Goal: Task Accomplishment & Management: Manage account settings

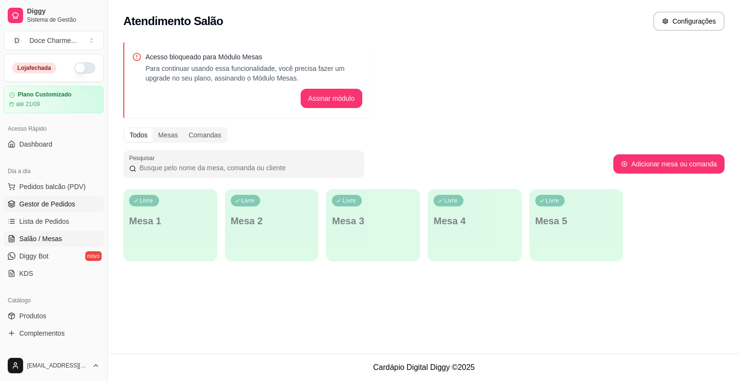
click at [46, 201] on span "Gestor de Pedidos" at bounding box center [47, 204] width 56 height 10
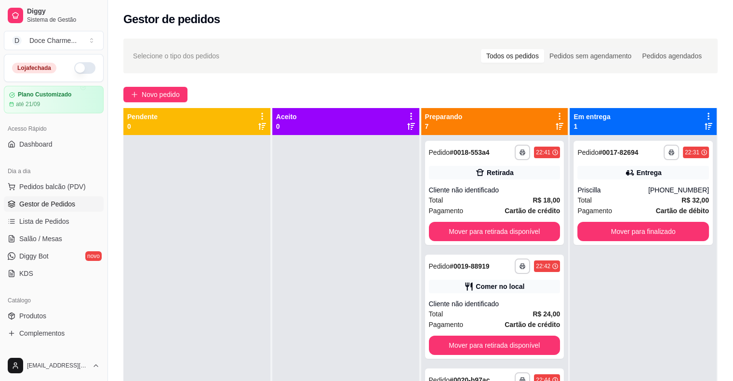
click at [558, 119] on icon at bounding box center [559, 116] width 2 height 7
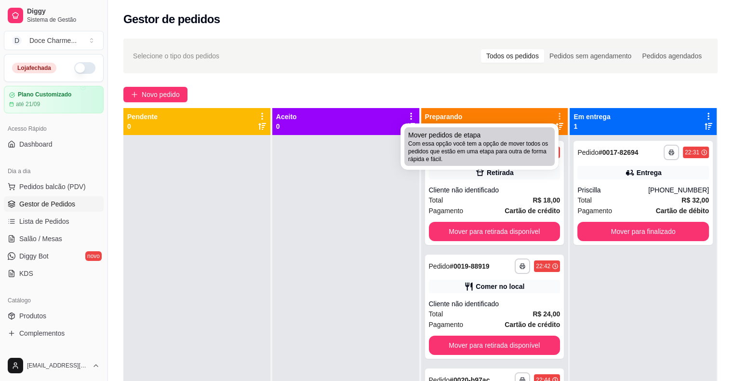
click at [502, 139] on div "Mover pedidos de etapa Com essa opção você tem a opção de mover todos os pedido…" at bounding box center [479, 146] width 143 height 33
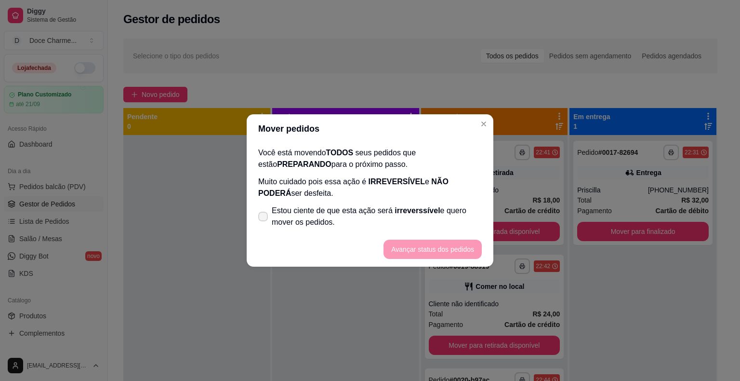
click at [330, 216] on span "Estou ciente de que esta ação será irreverssível e quero mover os pedidos." at bounding box center [377, 216] width 210 height 23
click at [264, 218] on input "Estou ciente de que esta ação será irreverssível e quero mover os pedidos." at bounding box center [261, 221] width 6 height 6
checkbox input "true"
click at [430, 241] on button "Avançar status dos pedidos" at bounding box center [432, 248] width 98 height 19
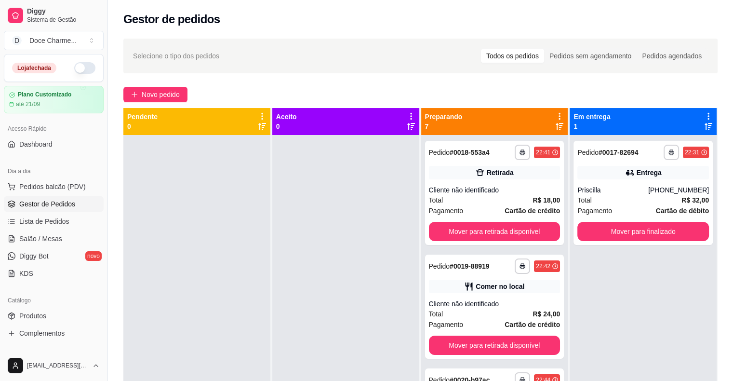
click at [631, 153] on strong "# 0017-82694" at bounding box center [618, 152] width 40 height 8
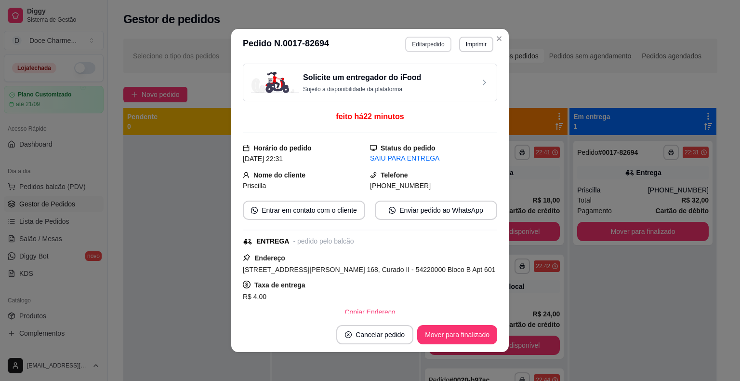
click at [427, 47] on button "Editar pedido" at bounding box center [428, 44] width 46 height 15
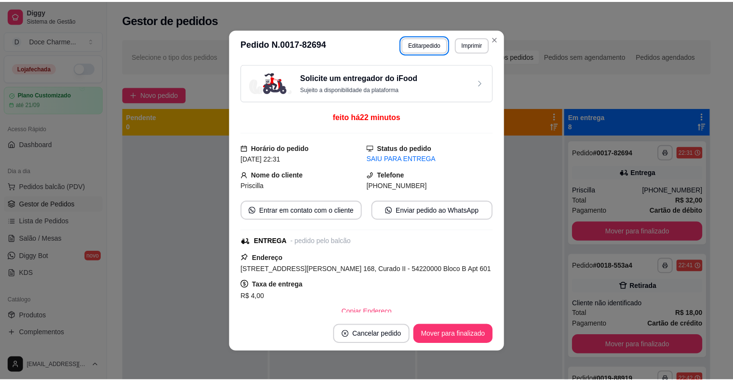
scroll to position [166, 0]
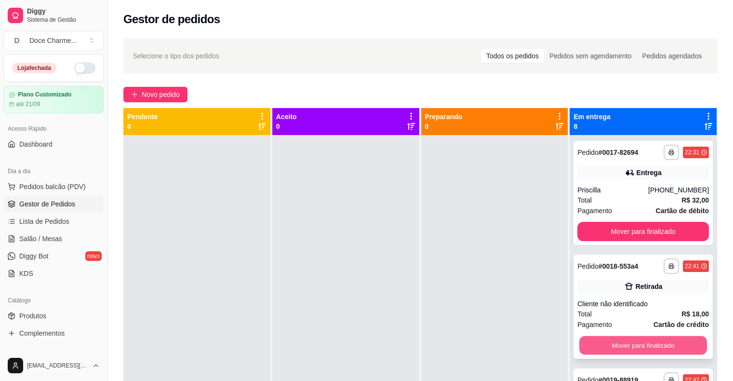
click at [597, 348] on button "Mover para finalizado" at bounding box center [643, 345] width 128 height 19
click at [609, 345] on button "Mover para finalizado" at bounding box center [643, 345] width 128 height 19
click at [609, 345] on button "Mover para finalizado" at bounding box center [643, 344] width 132 height 19
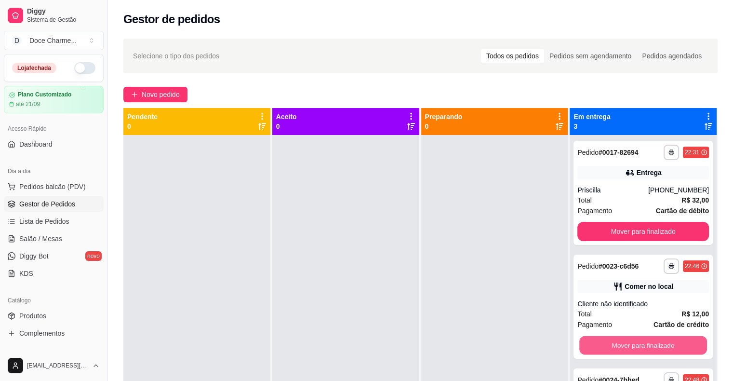
click at [609, 345] on button "Mover para finalizado" at bounding box center [643, 345] width 128 height 19
click at [609, 345] on button "Mover para finalizado" at bounding box center [643, 344] width 132 height 19
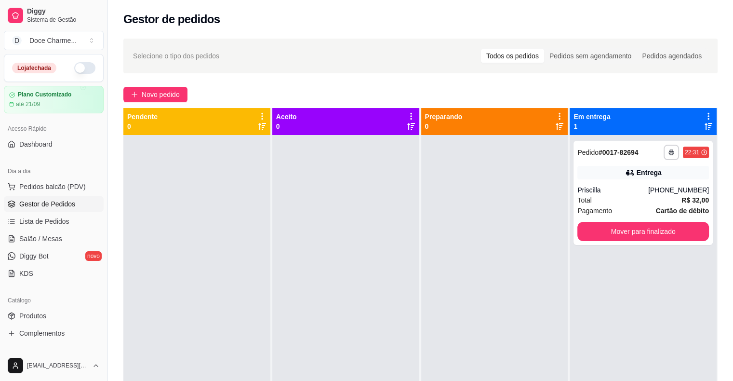
click at [609, 345] on div "**********" at bounding box center [642, 325] width 147 height 381
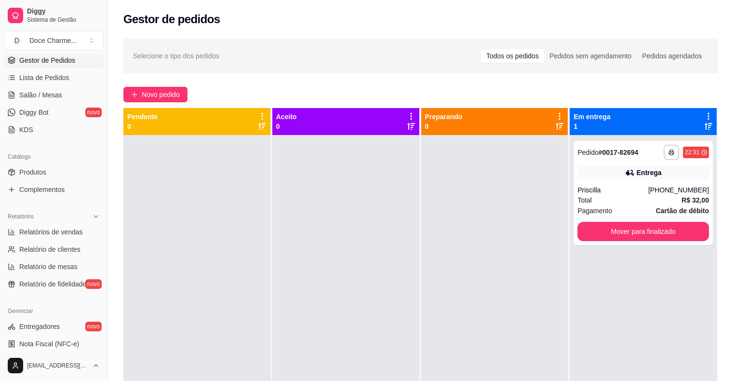
scroll to position [193, 0]
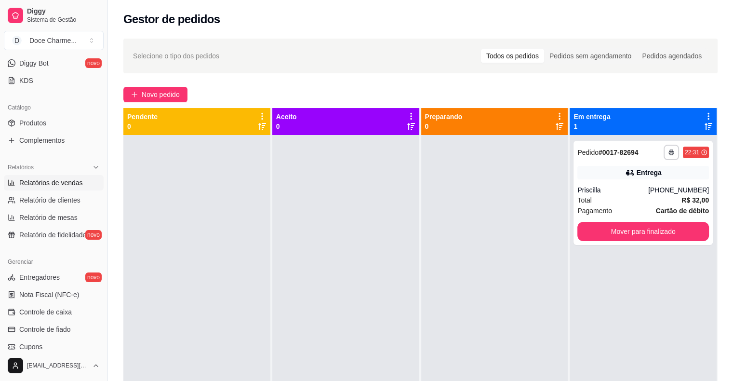
click at [63, 180] on span "Relatórios de vendas" at bounding box center [51, 183] width 64 height 10
select select "ALL"
select select "0"
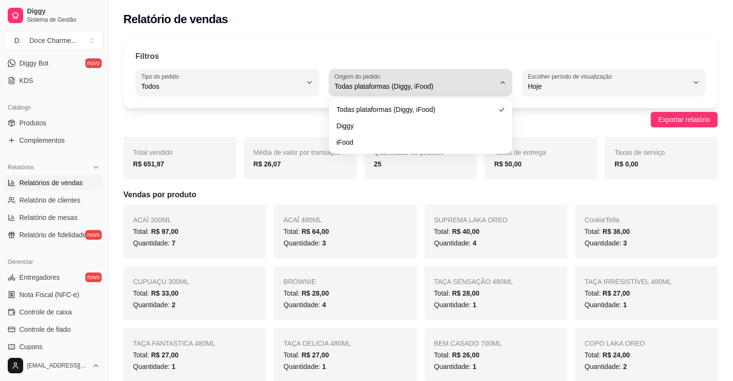
click at [382, 94] on button "Origem do pedido Todas plataformas (Diggy, iFood)" at bounding box center [421, 82] width 184 height 27
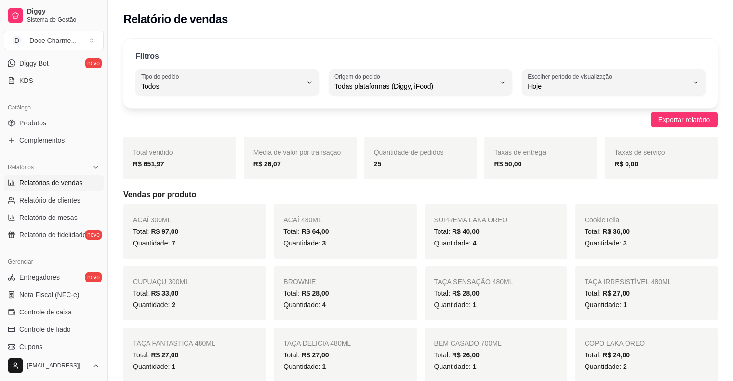
drag, startPoint x: 358, startPoint y: 7, endPoint x: 337, endPoint y: 14, distance: 23.0
click at [358, 7] on div "Relatório de vendas" at bounding box center [420, 16] width 625 height 33
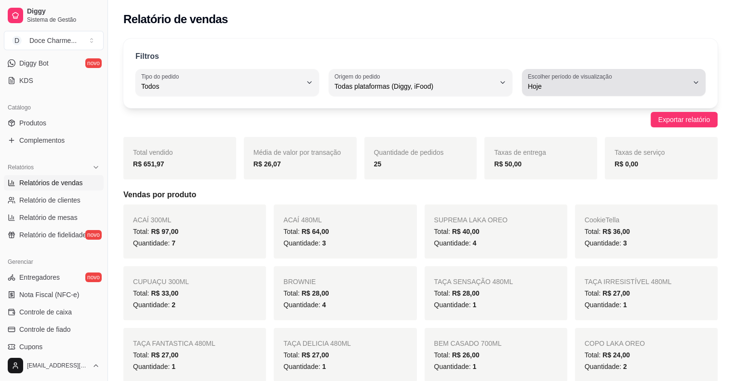
click at [538, 83] on span "Hoje" at bounding box center [608, 86] width 160 height 10
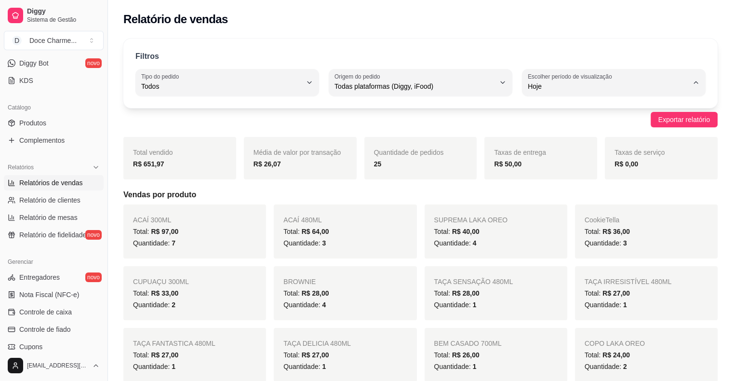
click at [543, 211] on li "Customizado" at bounding box center [613, 203] width 169 height 15
type input "-1"
select select "-1"
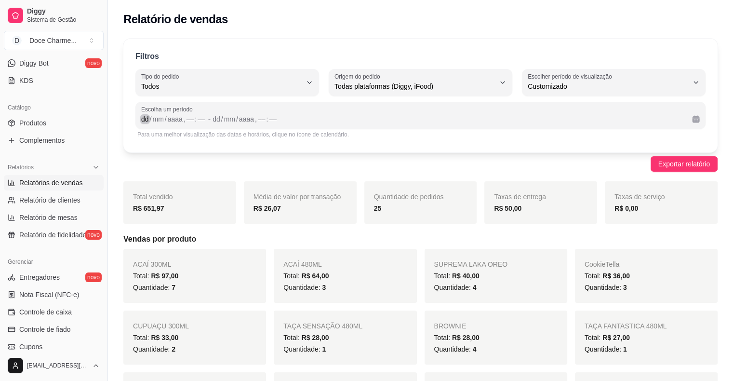
click at [148, 118] on div "dd" at bounding box center [145, 119] width 10 height 10
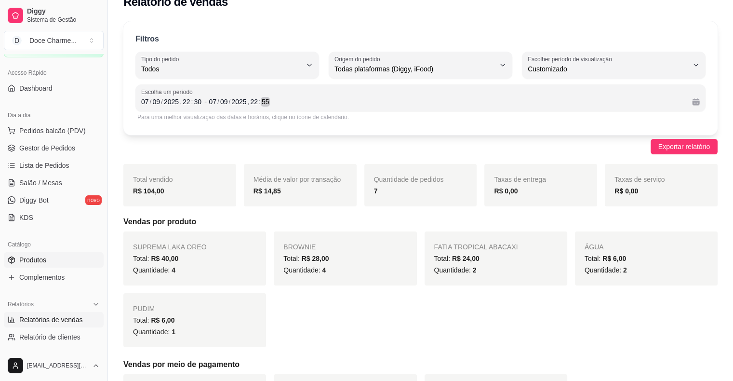
scroll to position [0, 0]
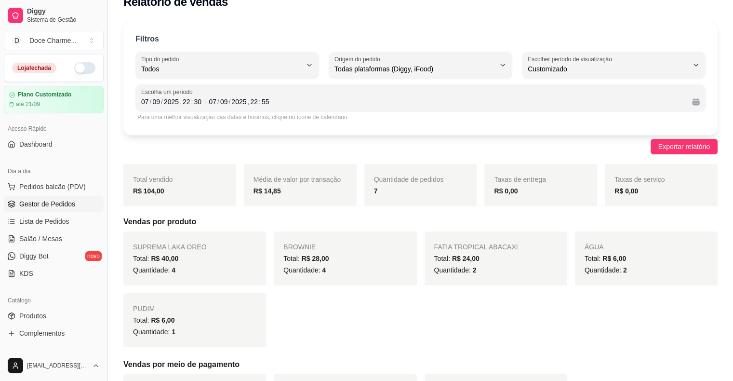
click at [57, 206] on span "Gestor de Pedidos" at bounding box center [47, 204] width 56 height 10
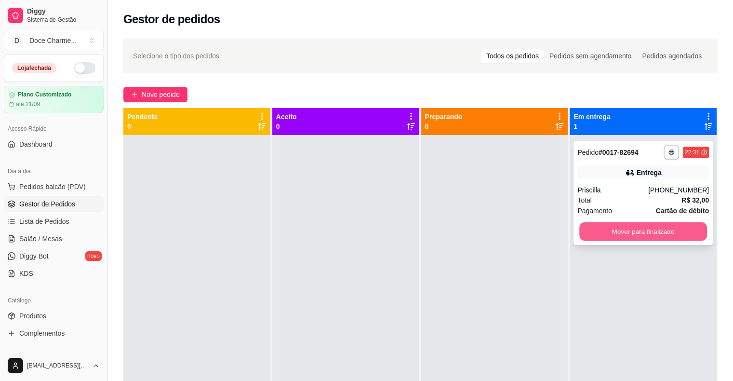
click at [615, 235] on button "Mover para finalizado" at bounding box center [643, 231] width 128 height 19
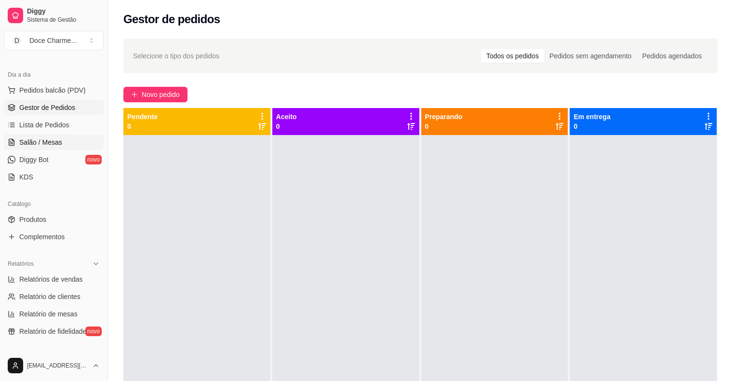
scroll to position [145, 0]
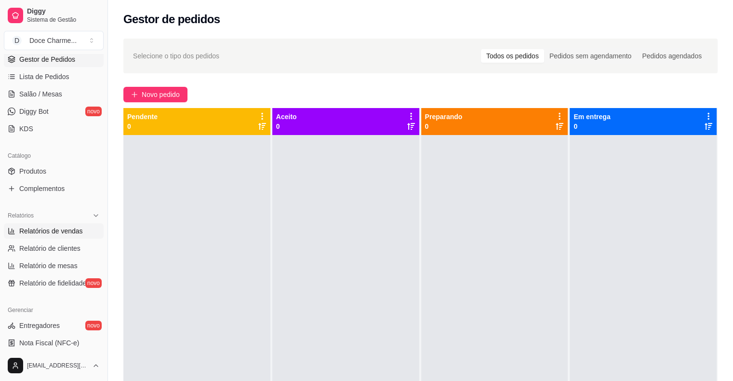
click at [58, 230] on span "Relatórios de vendas" at bounding box center [51, 231] width 64 height 10
select select "ALL"
select select "0"
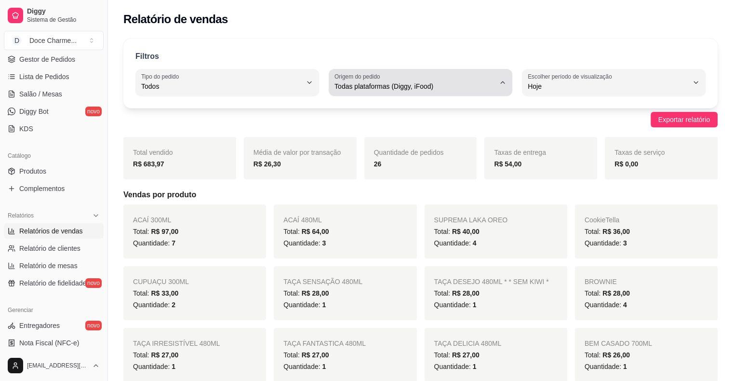
click at [377, 90] on span "Todas plataformas (Diggy, iFood)" at bounding box center [414, 86] width 160 height 10
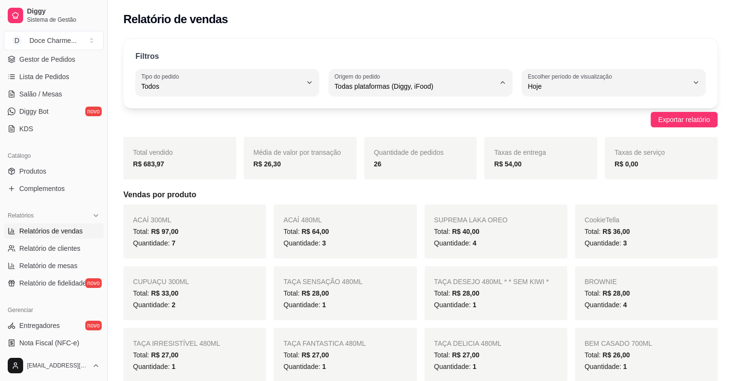
click at [307, 114] on div "Exportar relatório" at bounding box center [420, 119] width 594 height 15
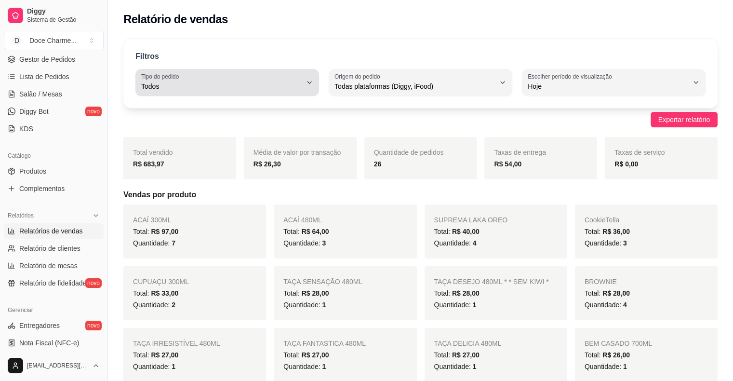
click at [279, 94] on button "Tipo do pedido Todos" at bounding box center [227, 82] width 184 height 27
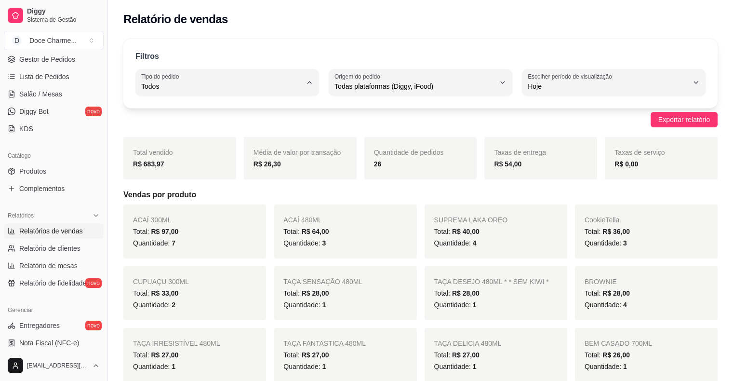
click at [214, 128] on span "Entrega" at bounding box center [222, 124] width 152 height 9
type input "DELIVERY"
select select "DELIVERY"
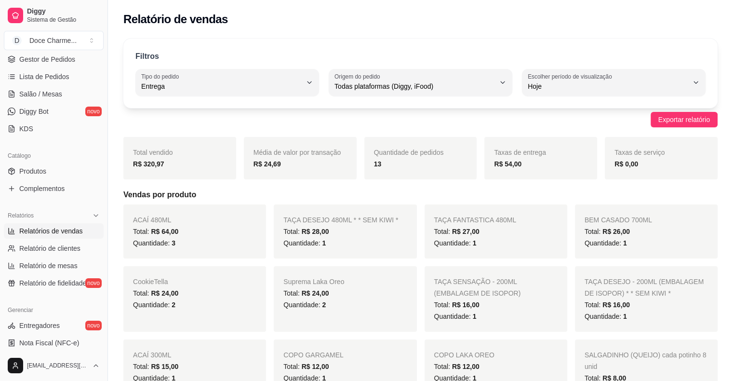
click at [218, 88] on span "Entrega" at bounding box center [221, 86] width 160 height 10
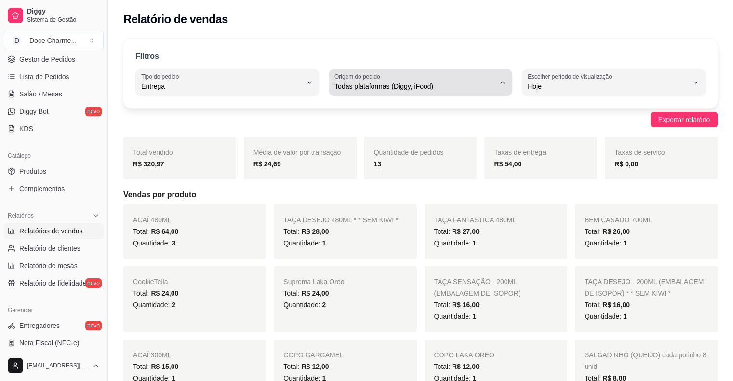
click at [339, 82] on span "Todas plataformas (Diggy, iFood)" at bounding box center [414, 86] width 160 height 10
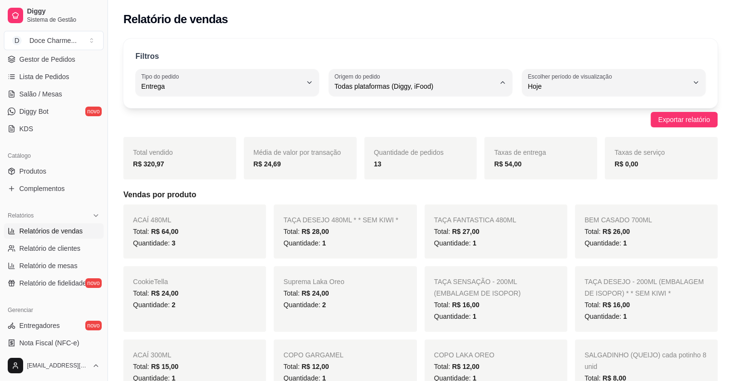
click at [350, 142] on span "iFood" at bounding box center [416, 140] width 152 height 9
type input "IFOOD"
select select "IFOOD"
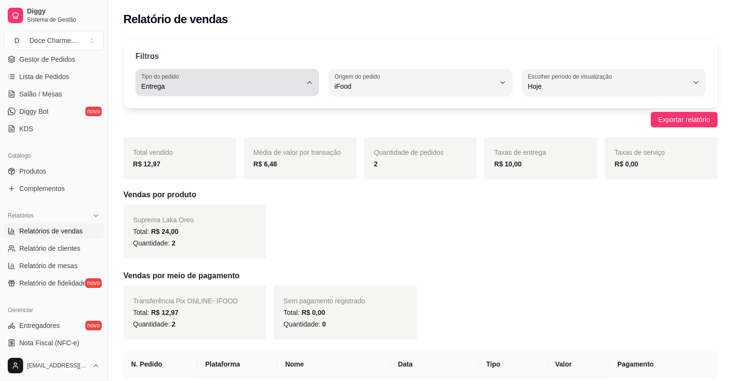
click at [228, 88] on span "Entrega" at bounding box center [221, 86] width 160 height 10
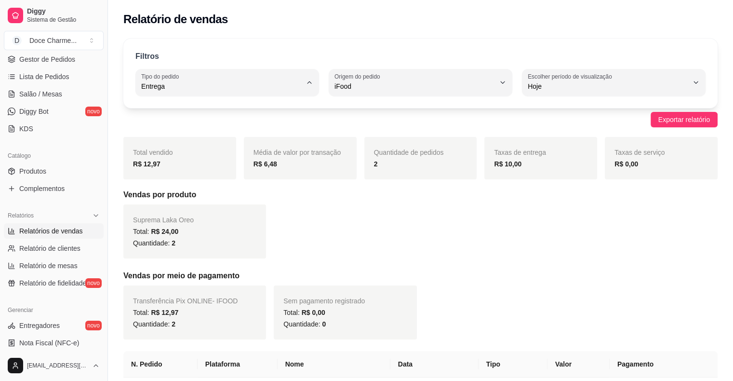
click at [209, 112] on span "Todos" at bounding box center [222, 108] width 152 height 9
type input "ALL"
select select "ALL"
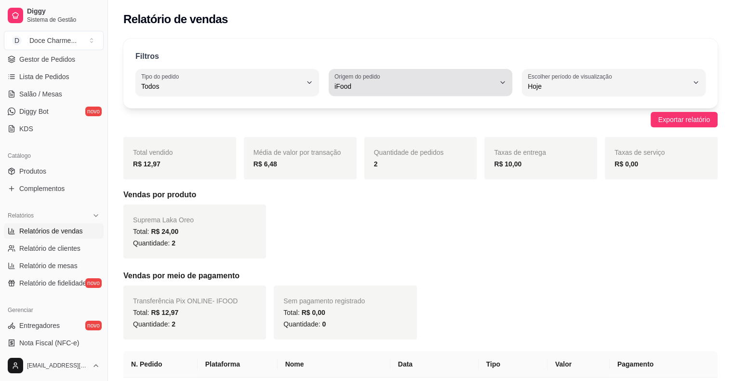
click at [331, 85] on button "Origem do pedido iFood" at bounding box center [421, 82] width 184 height 27
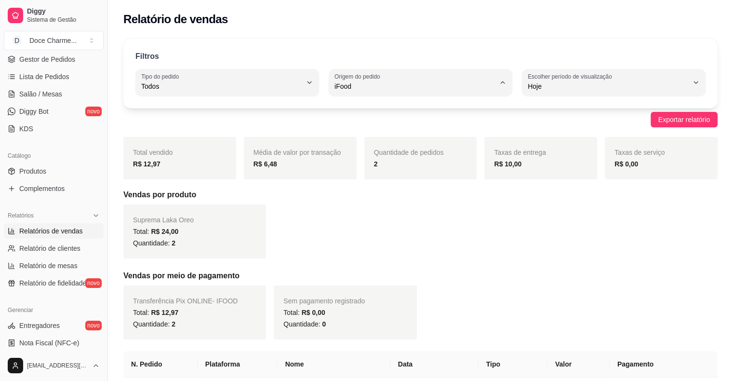
click at [354, 125] on span "Diggy" at bounding box center [416, 124] width 152 height 9
type input "DIGGY"
select select "DIGGY"
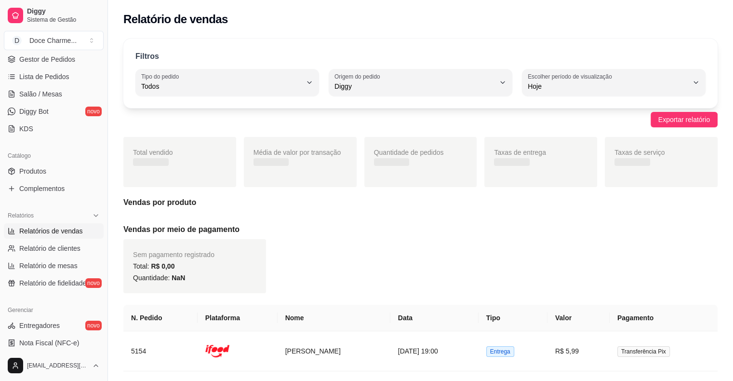
click at [366, 82] on span "Diggy" at bounding box center [414, 86] width 160 height 10
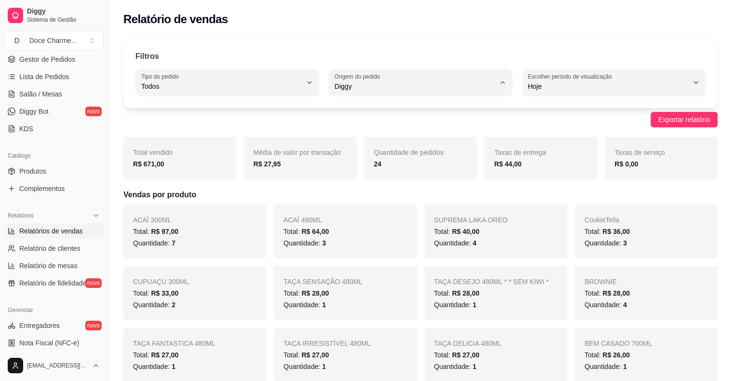
click at [364, 105] on span "Todas plataformas (Diggy, iFood)" at bounding box center [416, 108] width 152 height 9
type input "ALL"
select select "ALL"
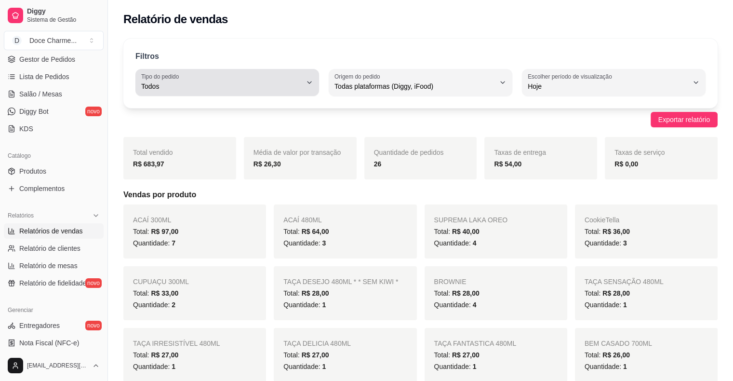
click at [224, 88] on span "Todos" at bounding box center [221, 86] width 160 height 10
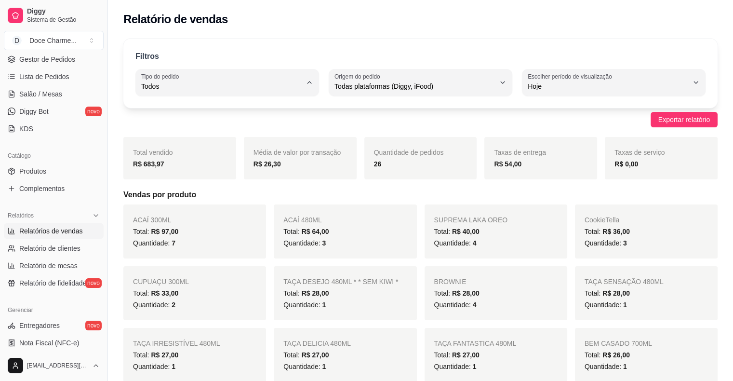
click at [197, 123] on span "Entrega" at bounding box center [222, 124] width 152 height 9
type input "DELIVERY"
select select "DELIVERY"
